Goal: Information Seeking & Learning: Learn about a topic

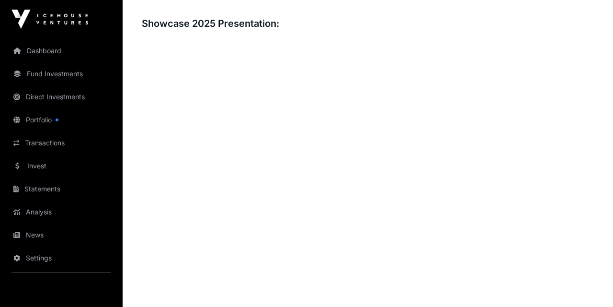
scroll to position [1016, 0]
click at [524, 27] on h3 "Showcase 2025 Presentation:" at bounding box center [368, 22] width 452 height 15
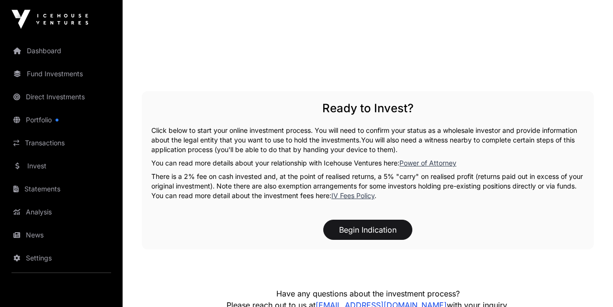
scroll to position [1617, 0]
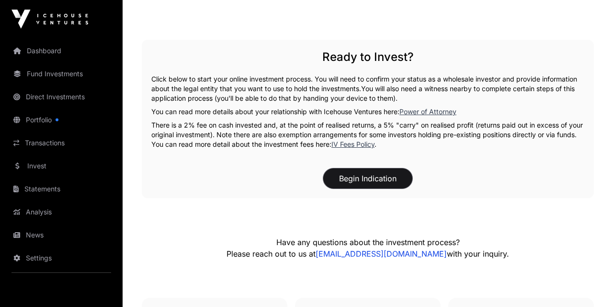
click at [394, 182] on button "Begin Indication" at bounding box center [367, 178] width 89 height 20
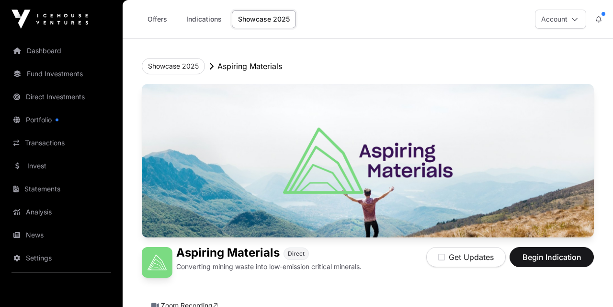
scroll to position [1617, 0]
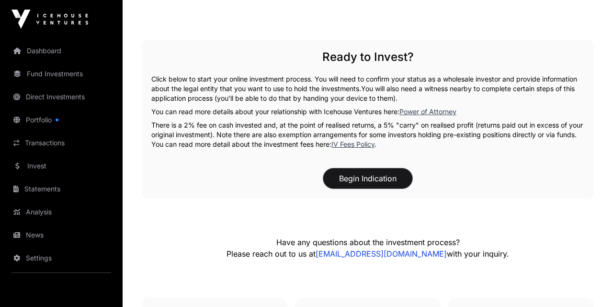
click at [360, 177] on button "Begin Indication" at bounding box center [367, 178] width 89 height 20
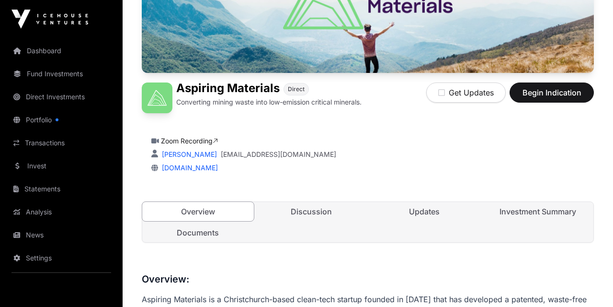
scroll to position [224, 0]
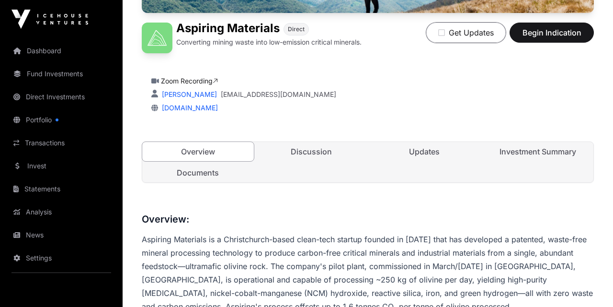
click at [484, 33] on button "Get Updates" at bounding box center [467, 33] width 80 height 20
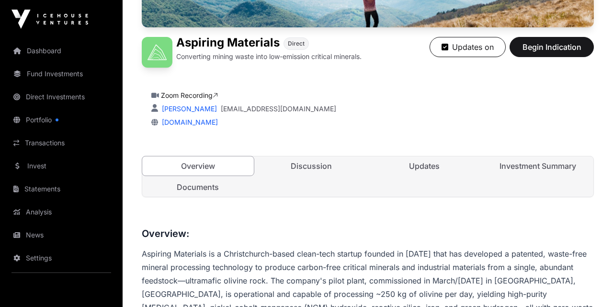
scroll to position [173, 0]
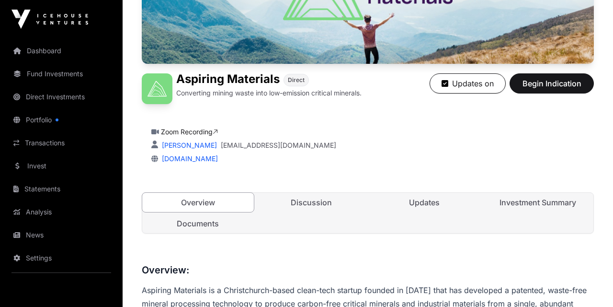
click at [542, 206] on link "Investment Summary" at bounding box center [539, 202] width 112 height 19
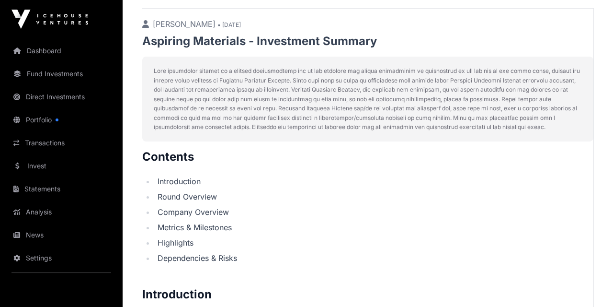
scroll to position [478, 0]
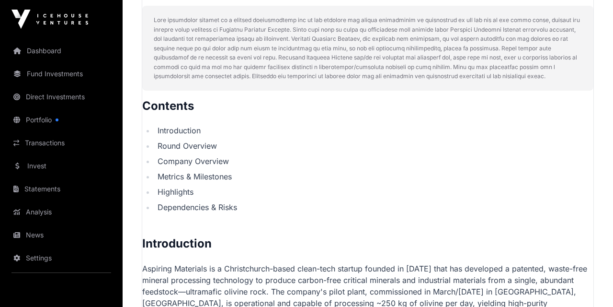
click at [188, 133] on li "Introduction" at bounding box center [374, 131] width 439 height 12
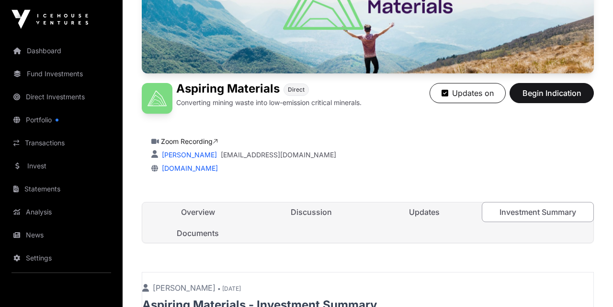
scroll to position [254, 0]
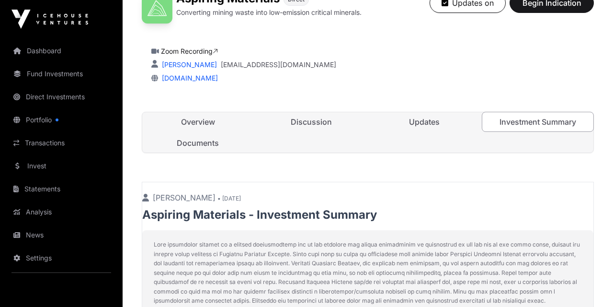
click at [427, 121] on link "Updates" at bounding box center [425, 121] width 112 height 19
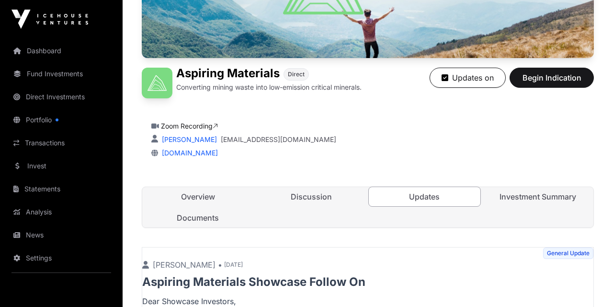
scroll to position [157, 0]
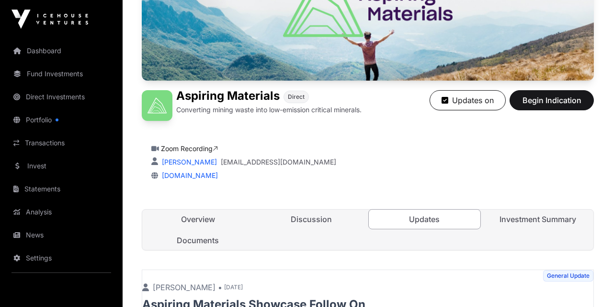
click at [311, 216] on link "Discussion" at bounding box center [312, 218] width 112 height 19
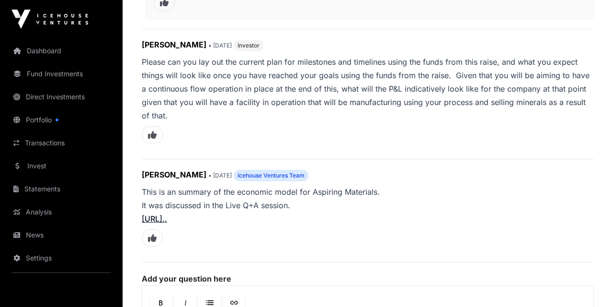
scroll to position [1884, 0]
click at [164, 213] on link "[URL].." at bounding box center [154, 218] width 25 height 10
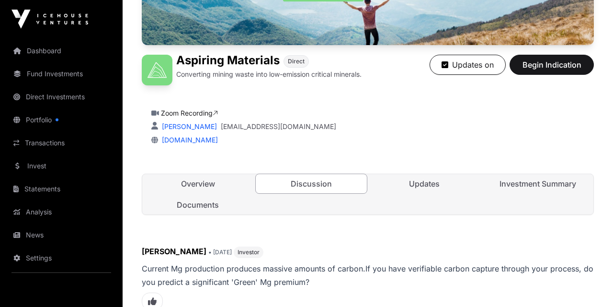
scroll to position [231, 0]
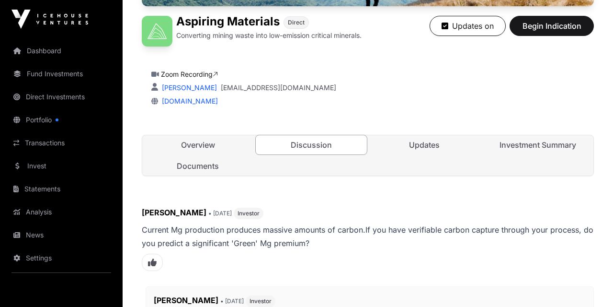
click at [205, 166] on link "Documents" at bounding box center [198, 165] width 112 height 19
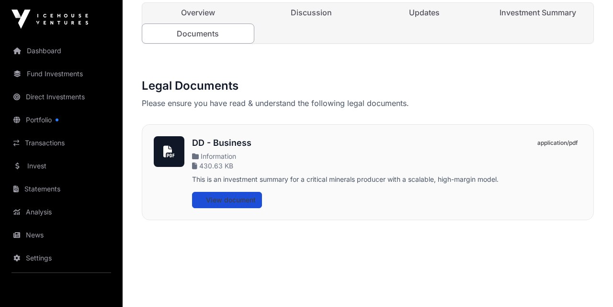
scroll to position [331, 0]
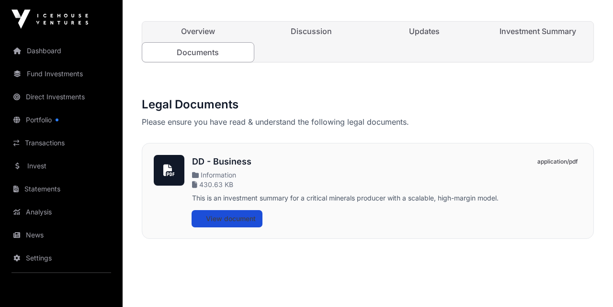
click at [248, 217] on span "View document" at bounding box center [231, 219] width 50 height 10
click at [229, 174] on span "Information" at bounding box center [214, 175] width 44 height 8
click at [225, 185] on span "430.63 KB" at bounding box center [214, 185] width 44 height 10
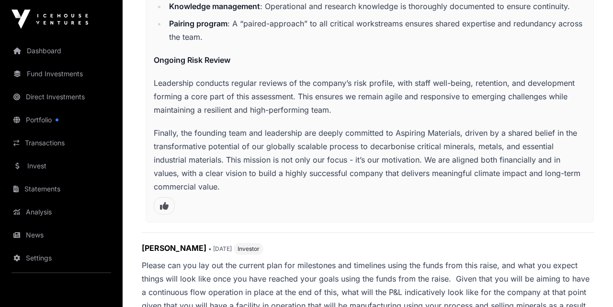
scroll to position [1653, 0]
